Goal: Information Seeking & Learning: Learn about a topic

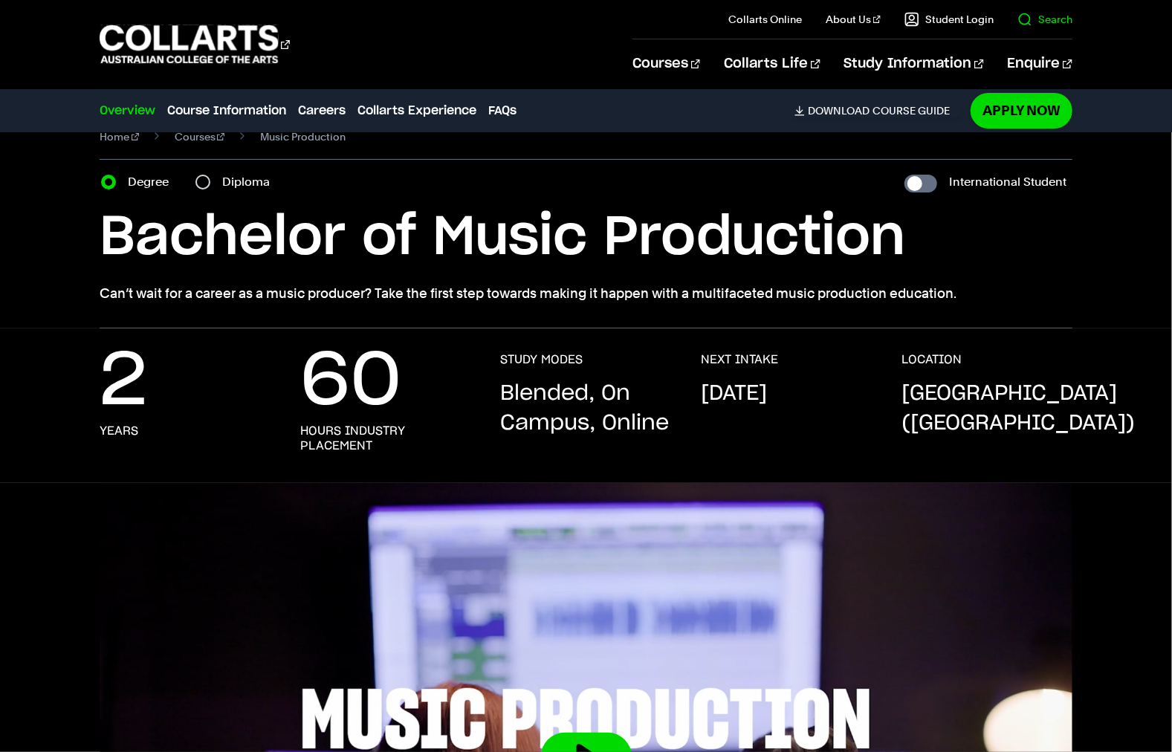
click at [1062, 24] on link "Search" at bounding box center [1044, 19] width 55 height 15
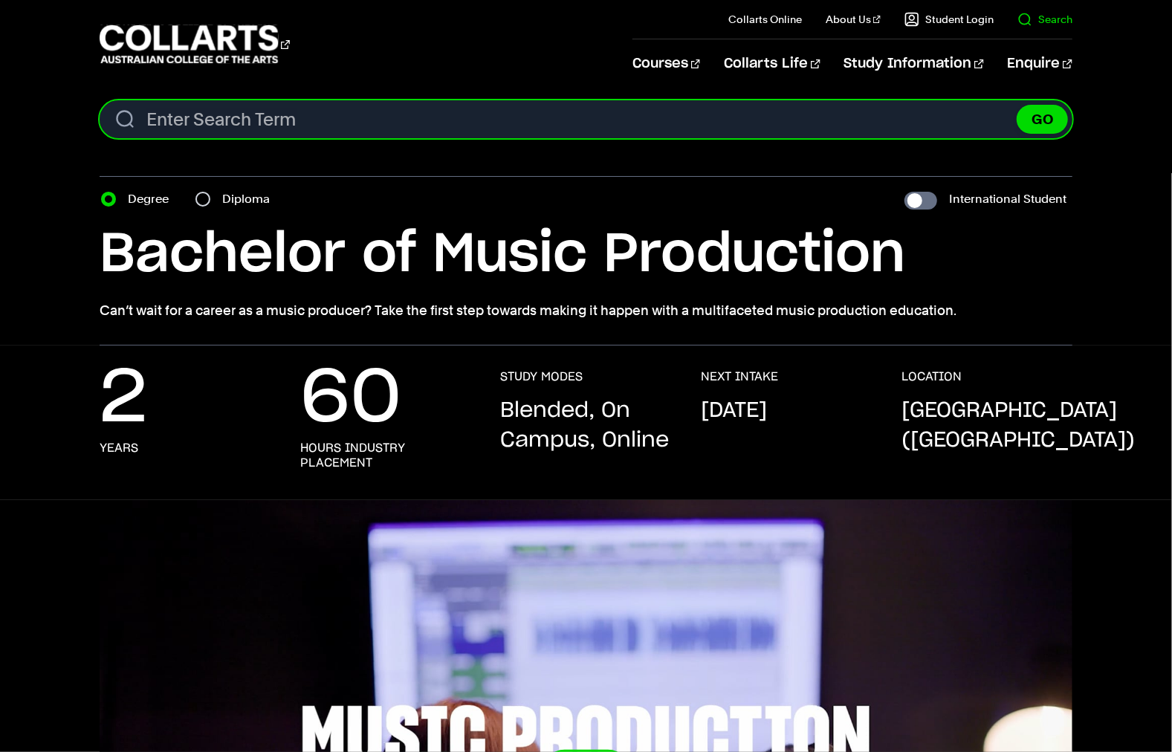
scroll to position [18, 0]
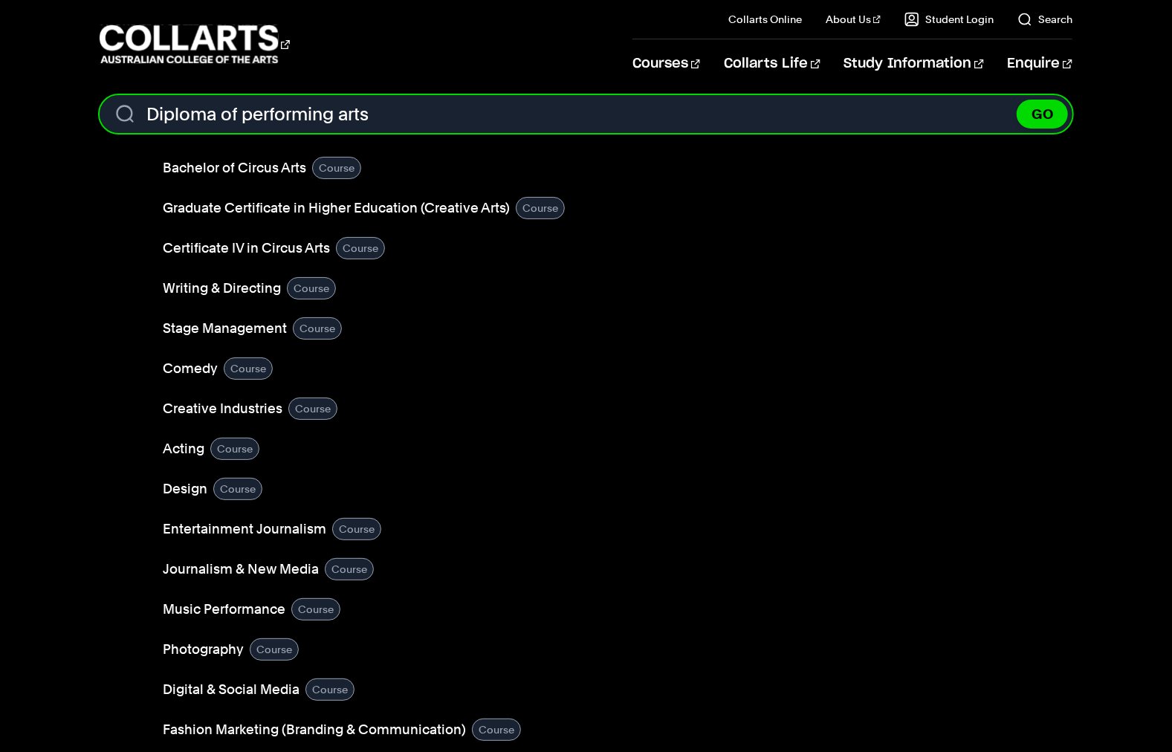
drag, startPoint x: 244, startPoint y: 137, endPoint x: 126, endPoint y: 137, distance: 118.9
click at [126, 133] on input "Diploma of performing arts" at bounding box center [586, 114] width 973 height 38
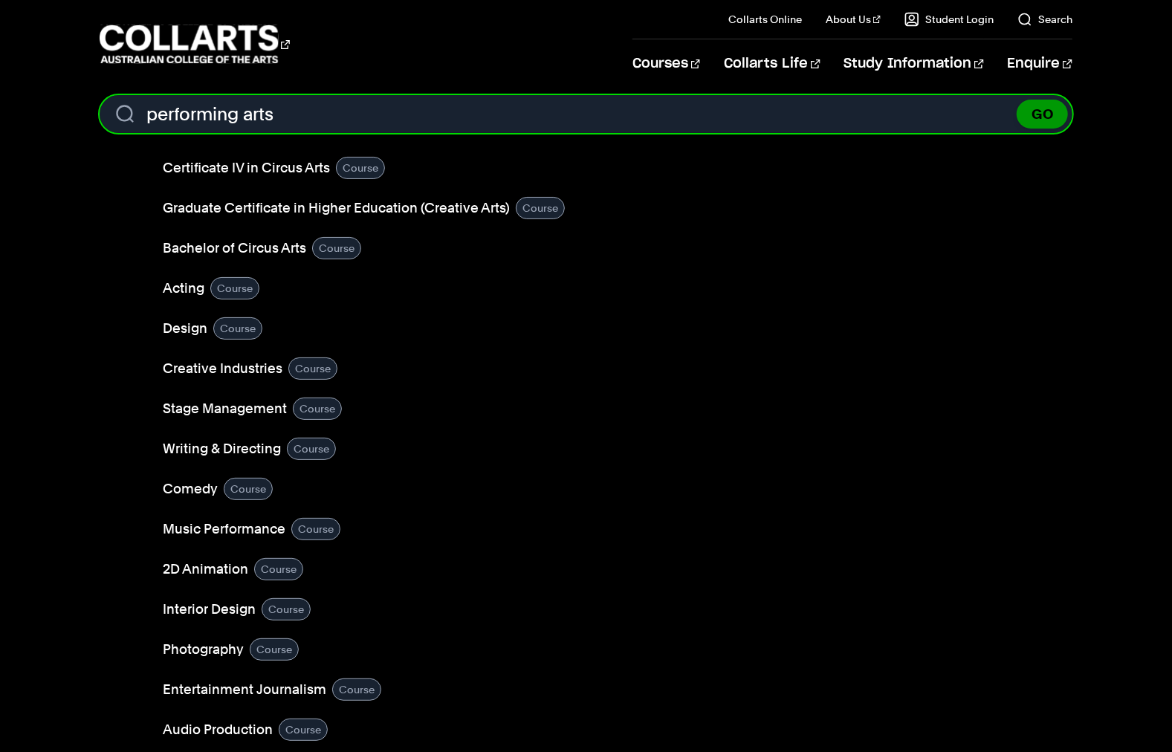
type input "performing arts"
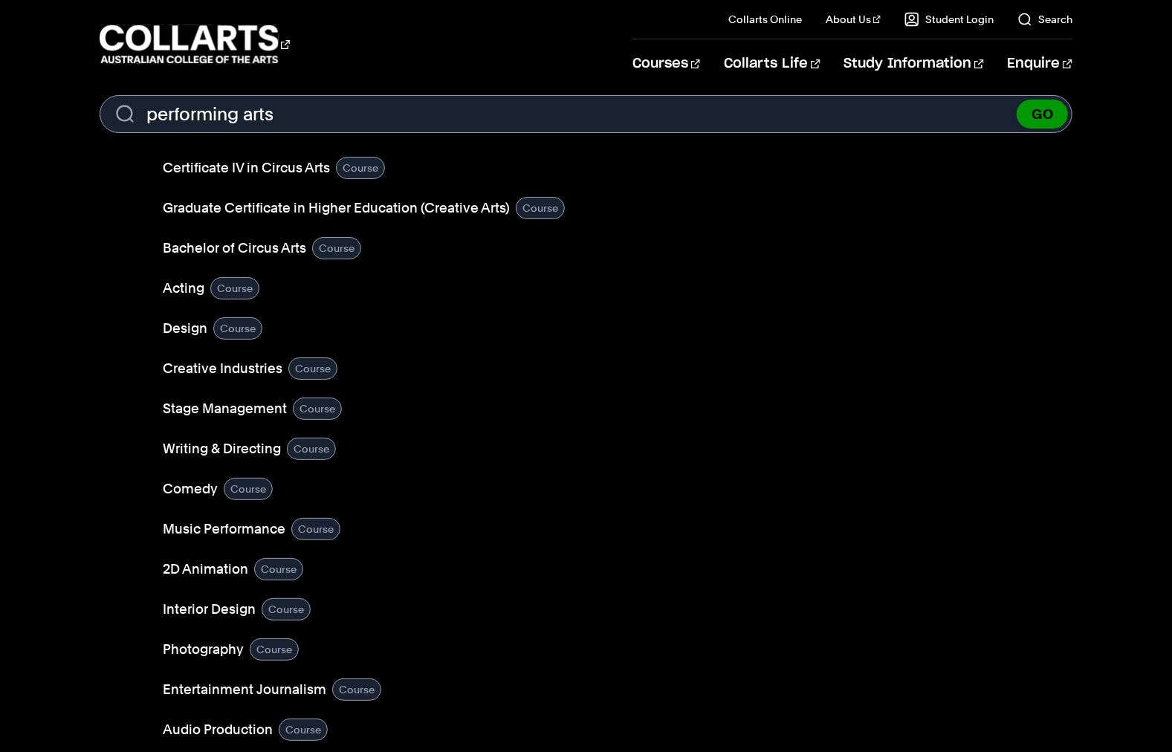
click at [1034, 129] on button "GO" at bounding box center [1041, 114] width 51 height 29
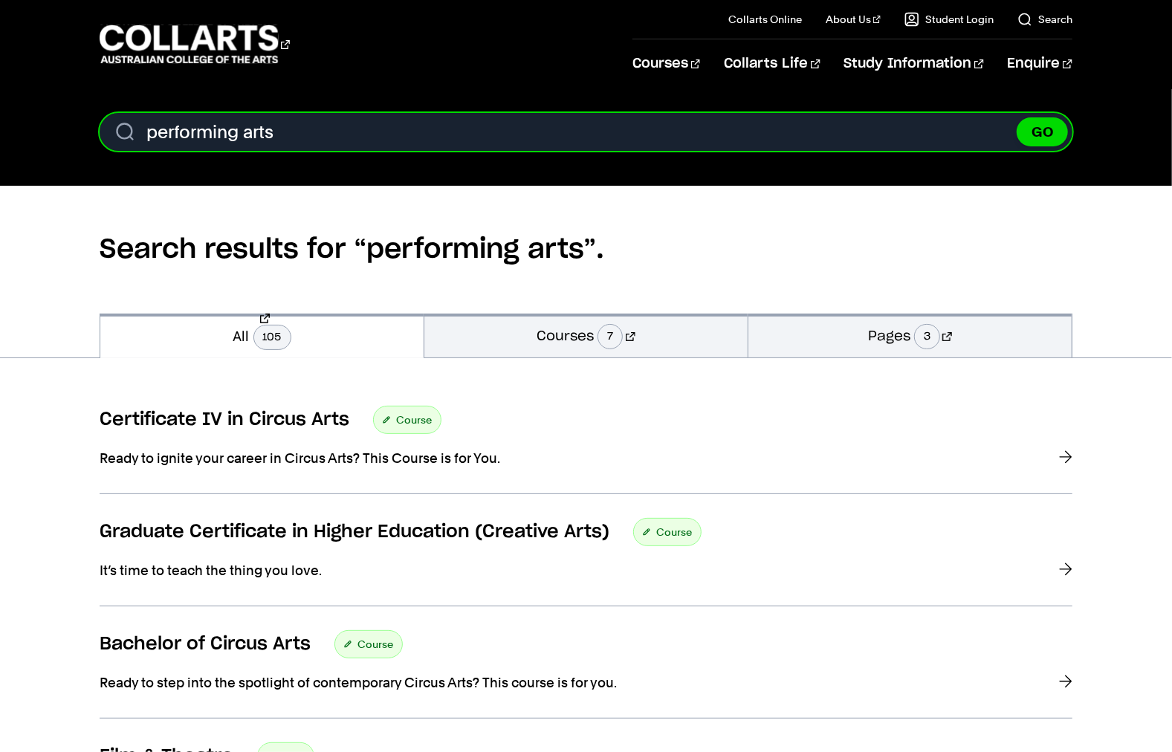
drag, startPoint x: 628, startPoint y: 158, endPoint x: 582, endPoint y: 161, distance: 45.5
click at [622, 151] on input "performing arts" at bounding box center [586, 132] width 973 height 38
click at [155, 151] on input "performing arts" at bounding box center [586, 132] width 973 height 38
type input "diploma of performing arts"
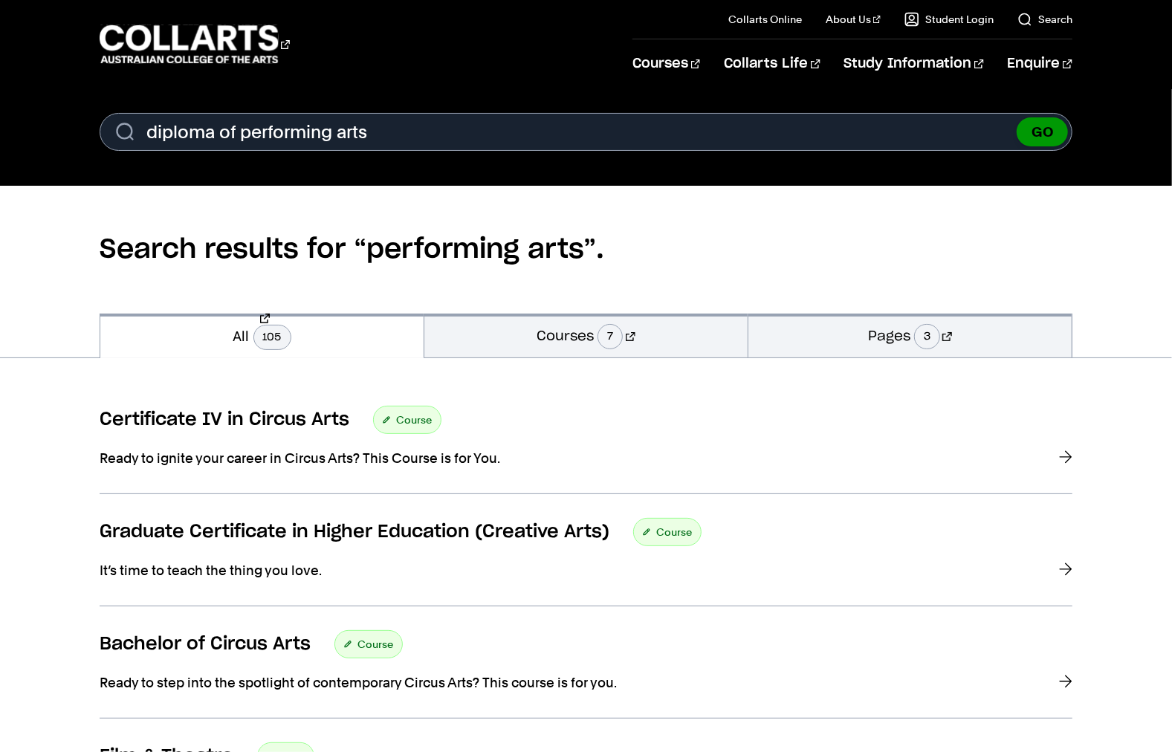
click at [1043, 146] on button "GO" at bounding box center [1041, 131] width 51 height 29
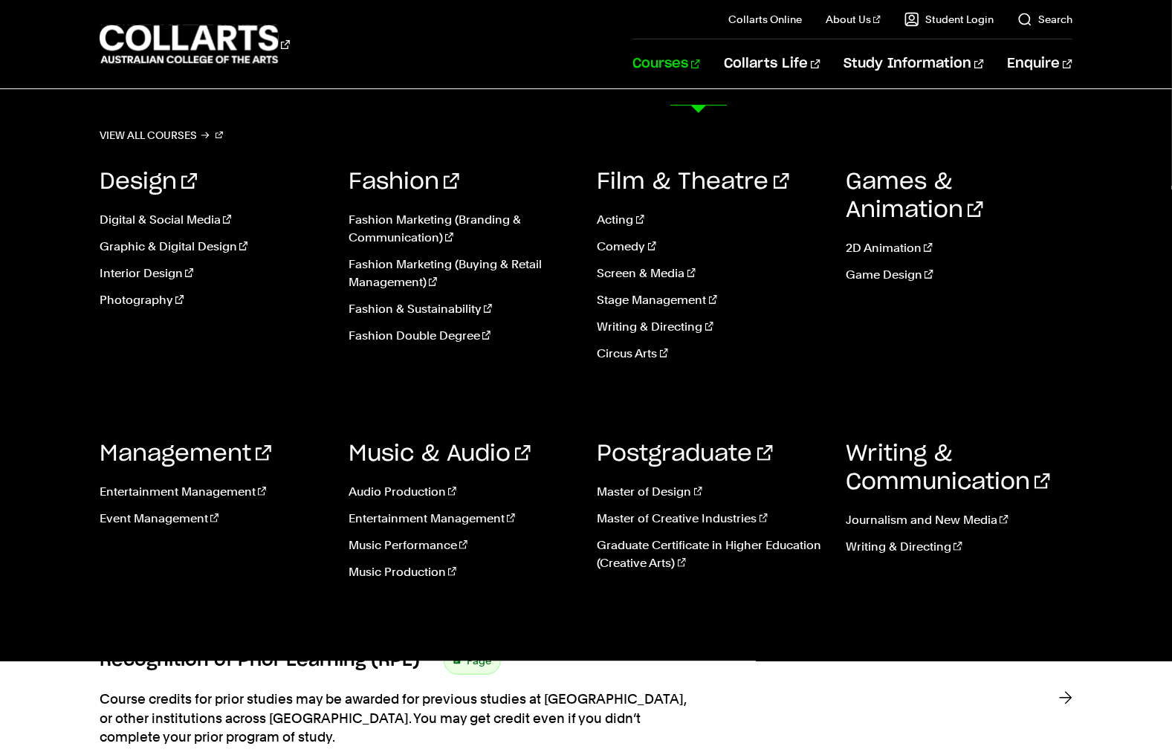
click at [681, 79] on link "Courses" at bounding box center [666, 63] width 68 height 49
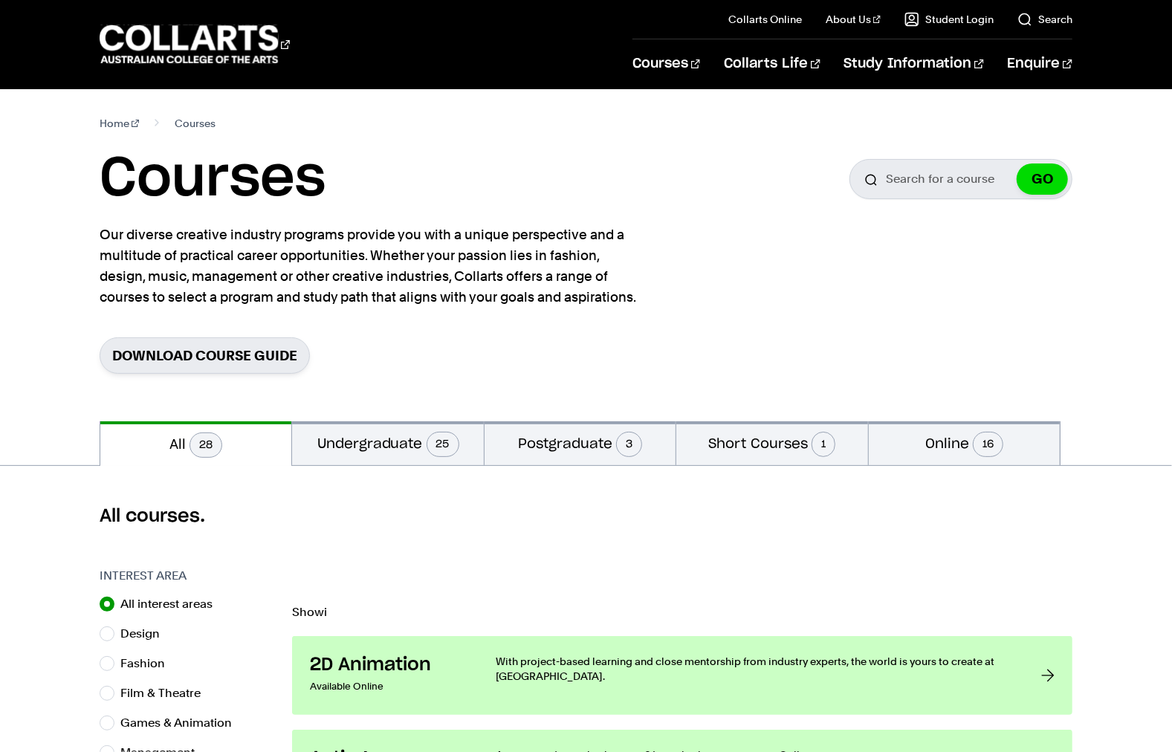
click at [681, 79] on link "Courses" at bounding box center [666, 63] width 68 height 49
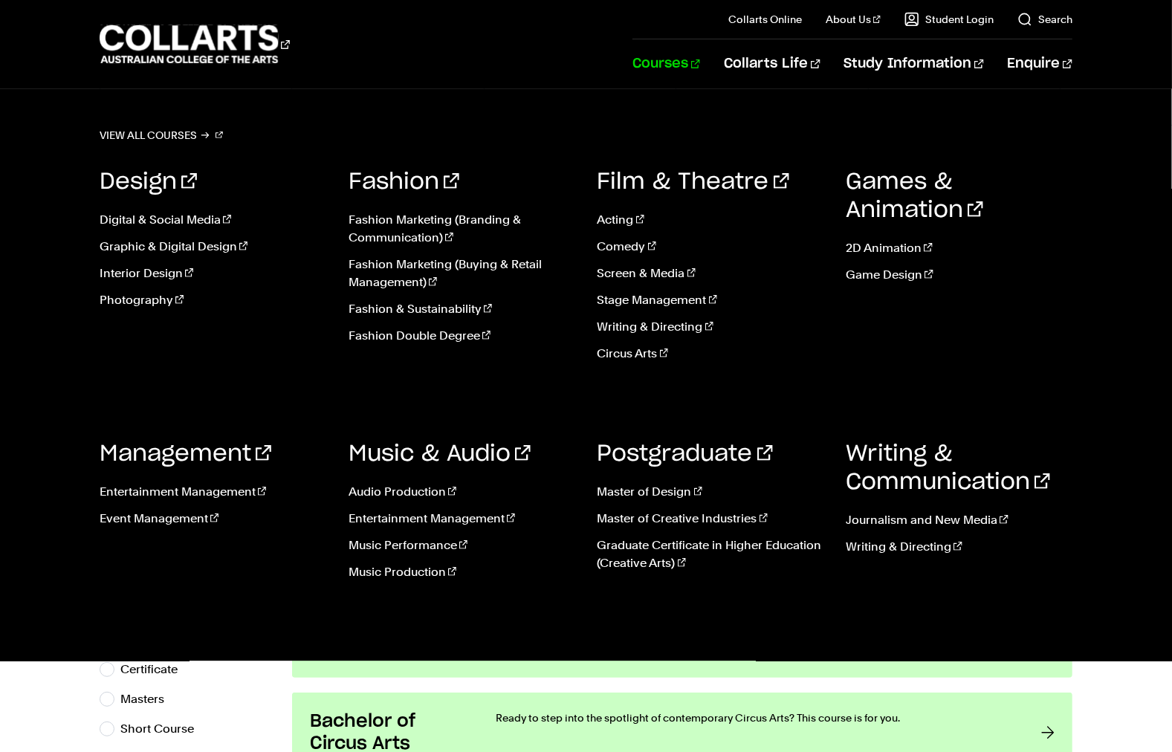
scroll to position [339, 0]
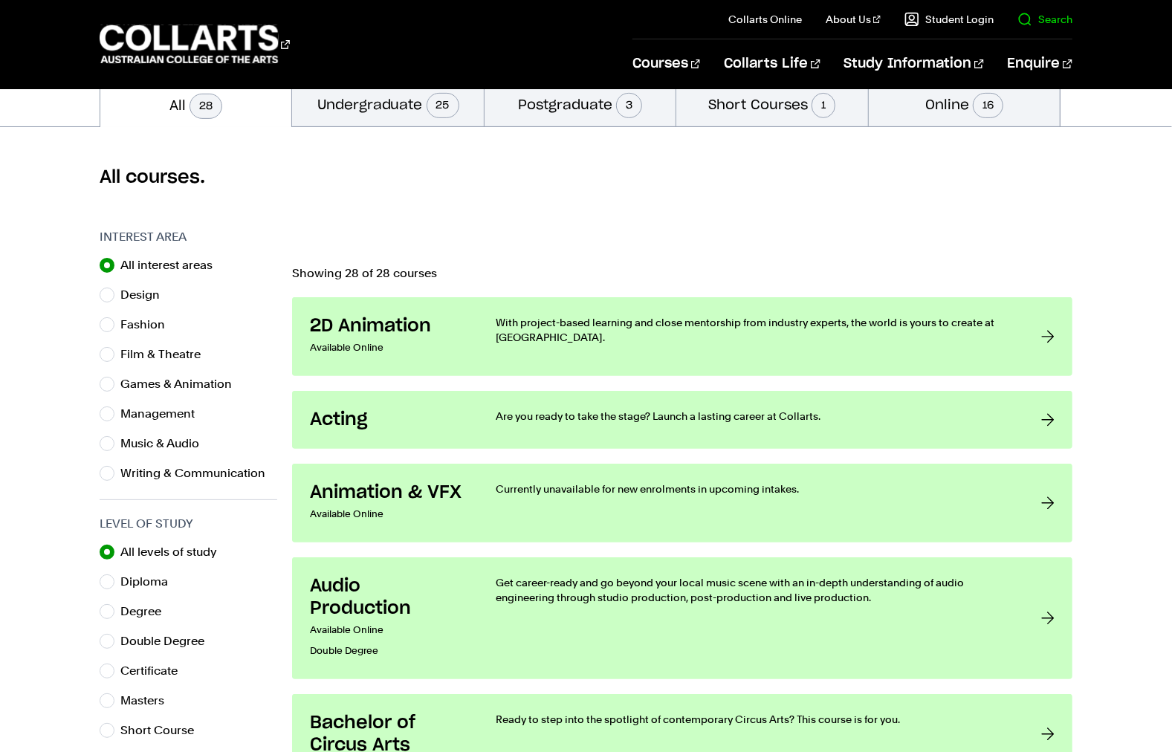
click at [1029, 27] on link "Search" at bounding box center [1044, 19] width 55 height 15
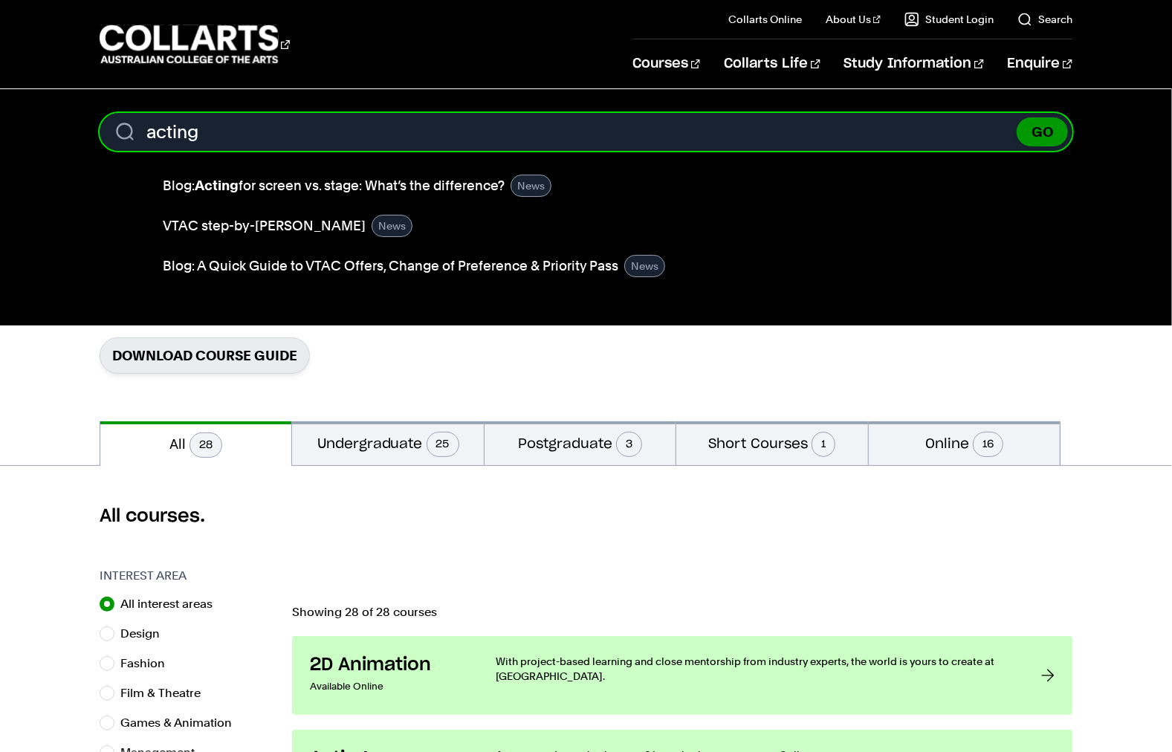
type input "acting"
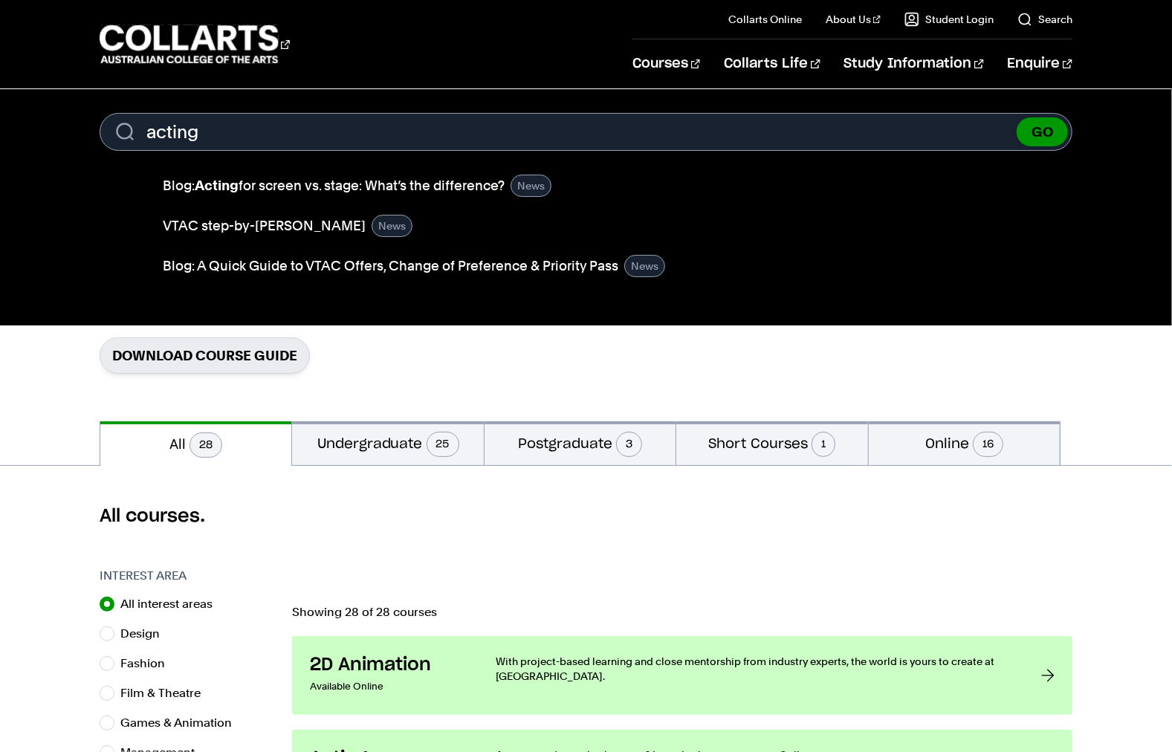
click at [1067, 146] on button "GO" at bounding box center [1041, 131] width 51 height 29
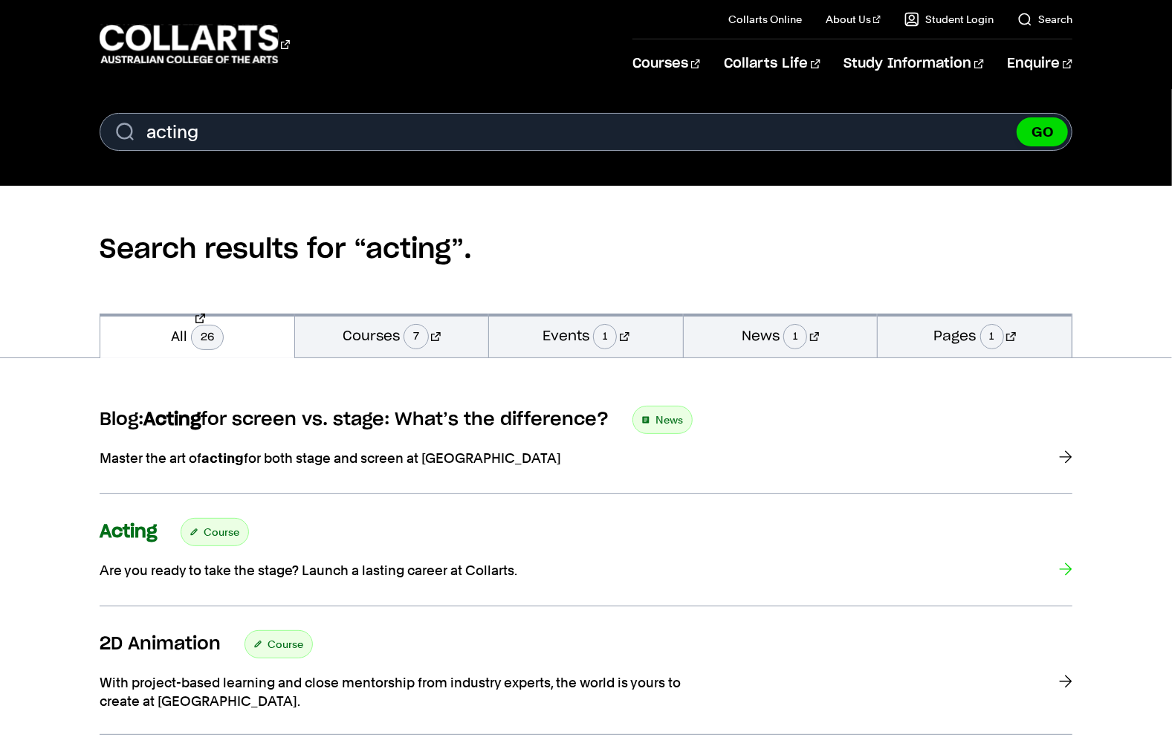
click at [144, 541] on strong "Acting" at bounding box center [128, 532] width 57 height 18
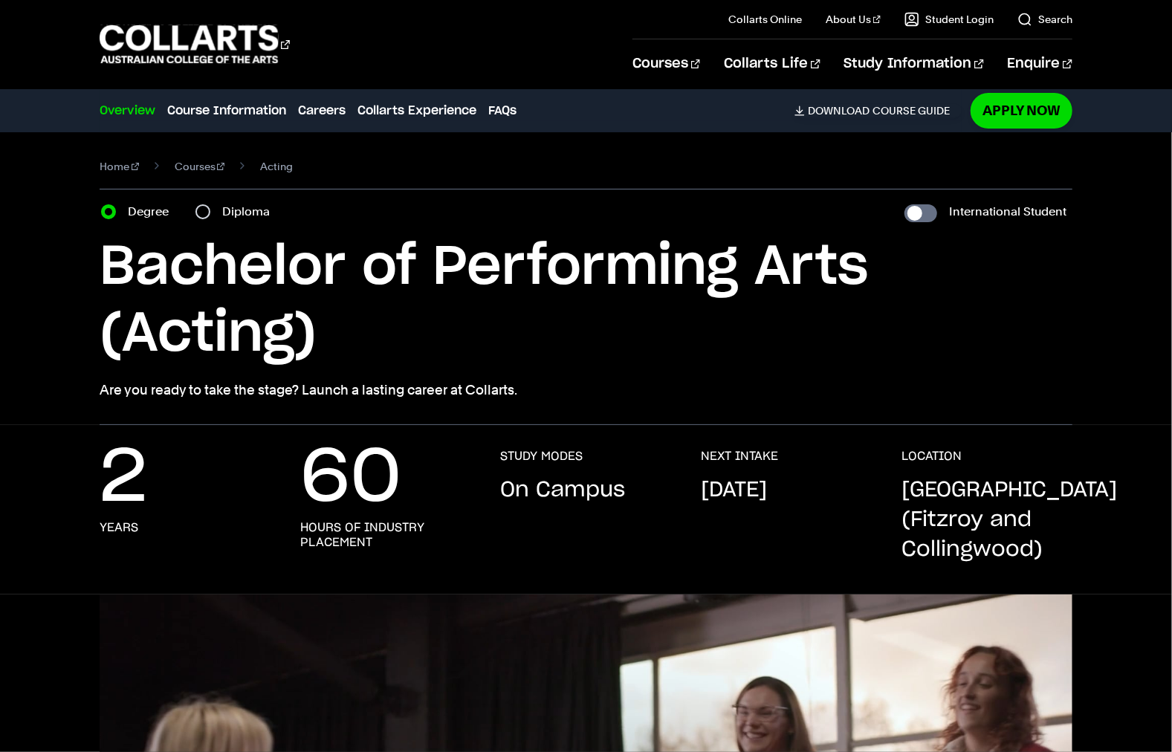
click at [210, 219] on input "Diploma" at bounding box center [202, 211] width 15 height 15
radio input "true"
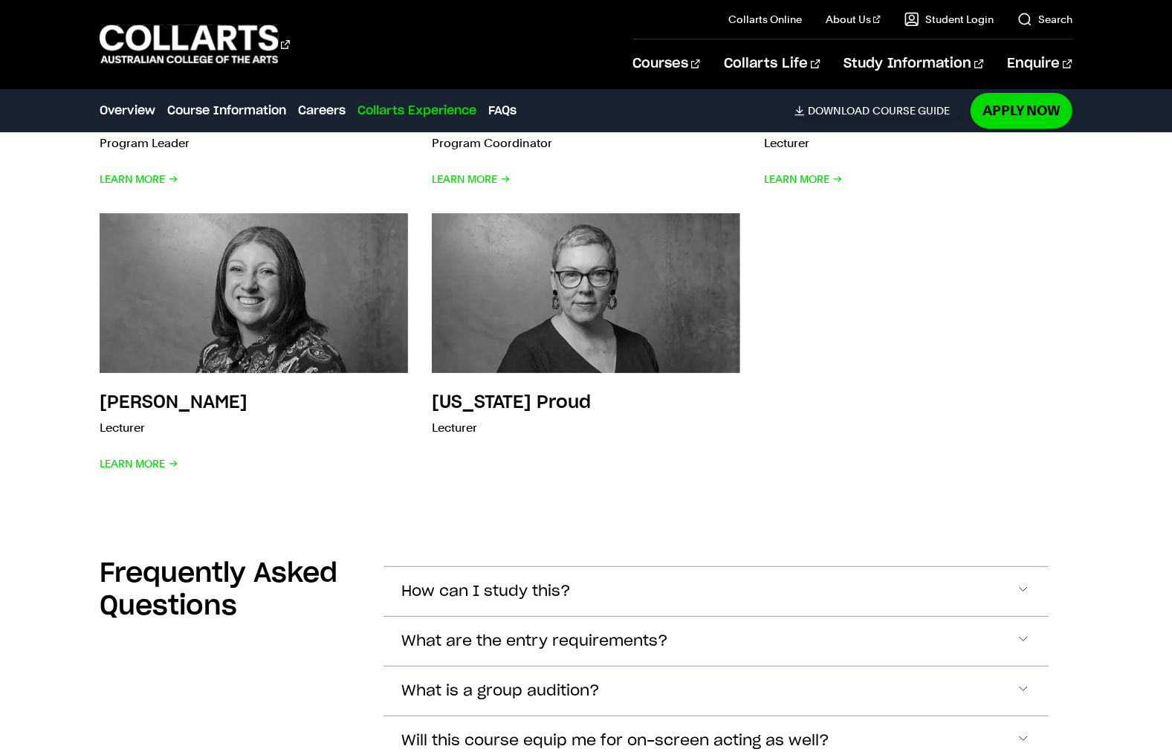
scroll to position [3817, 0]
